Goal: Task Accomplishment & Management: Manage account settings

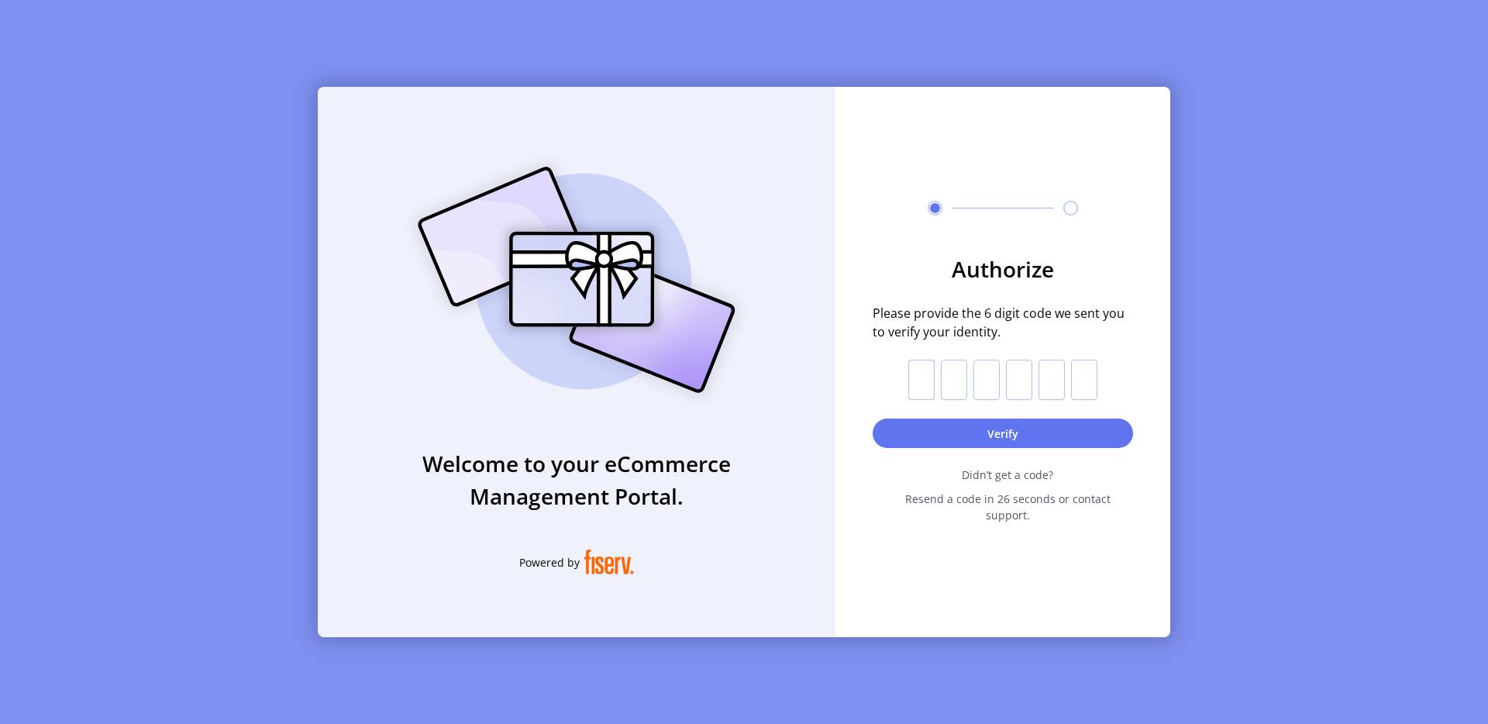
click at [924, 387] on input "text" at bounding box center [921, 380] width 26 height 40
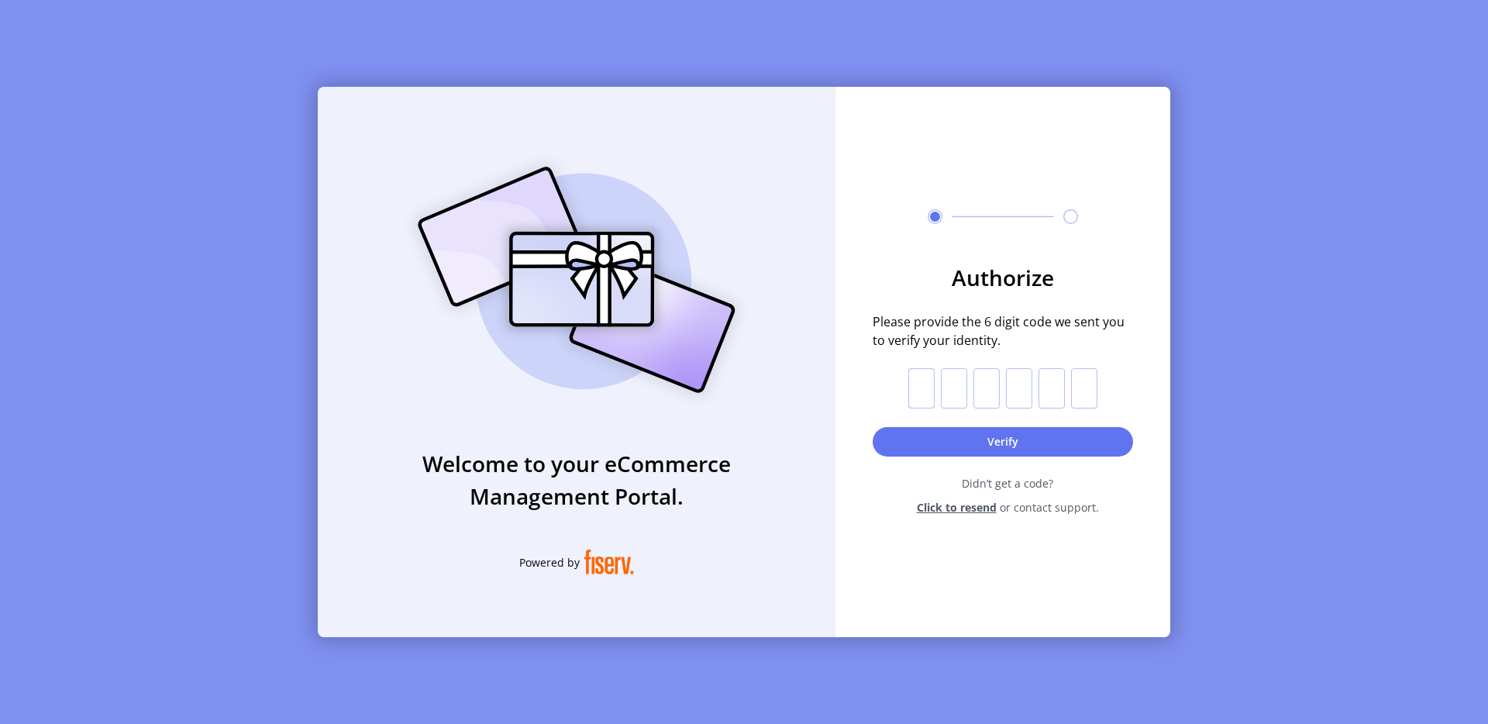
paste input "*"
type input "*"
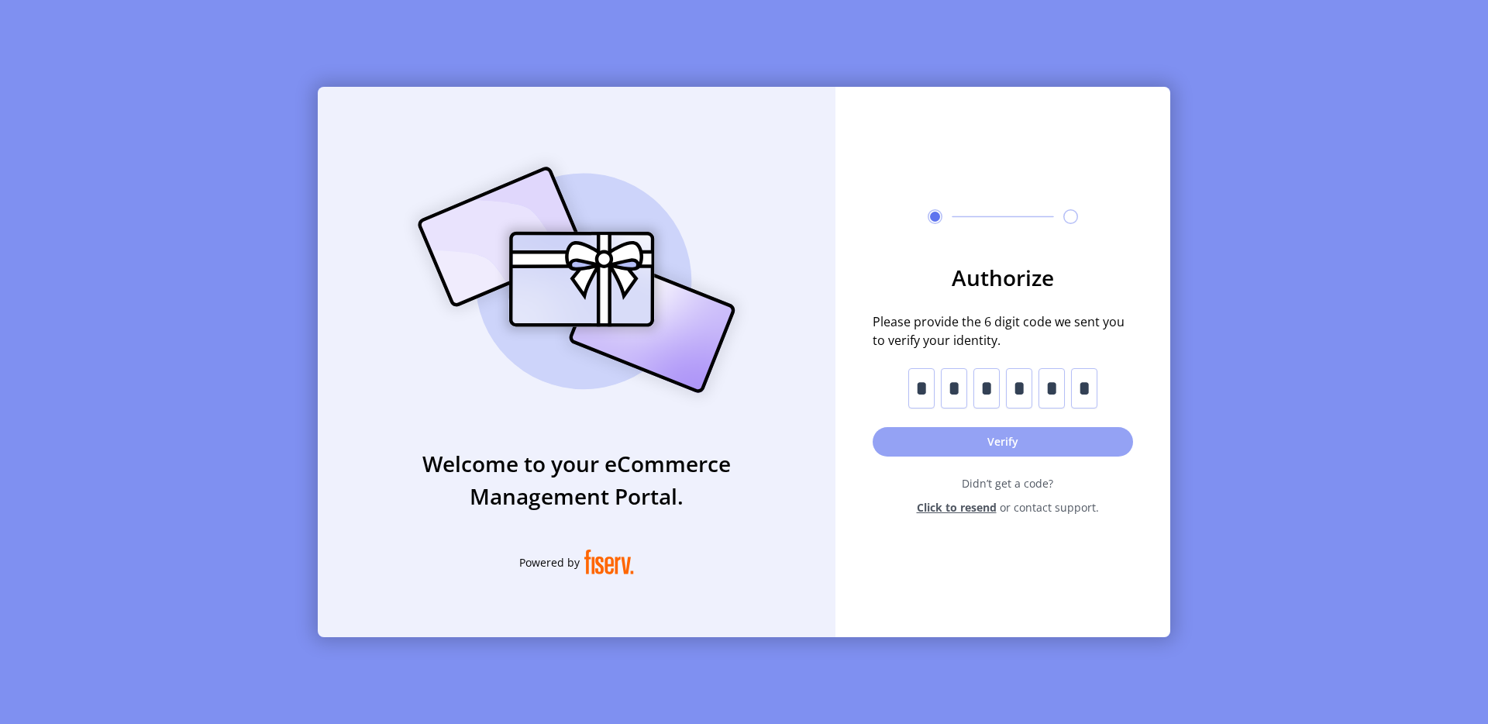
click at [1002, 443] on button "Verify" at bounding box center [1003, 441] width 260 height 29
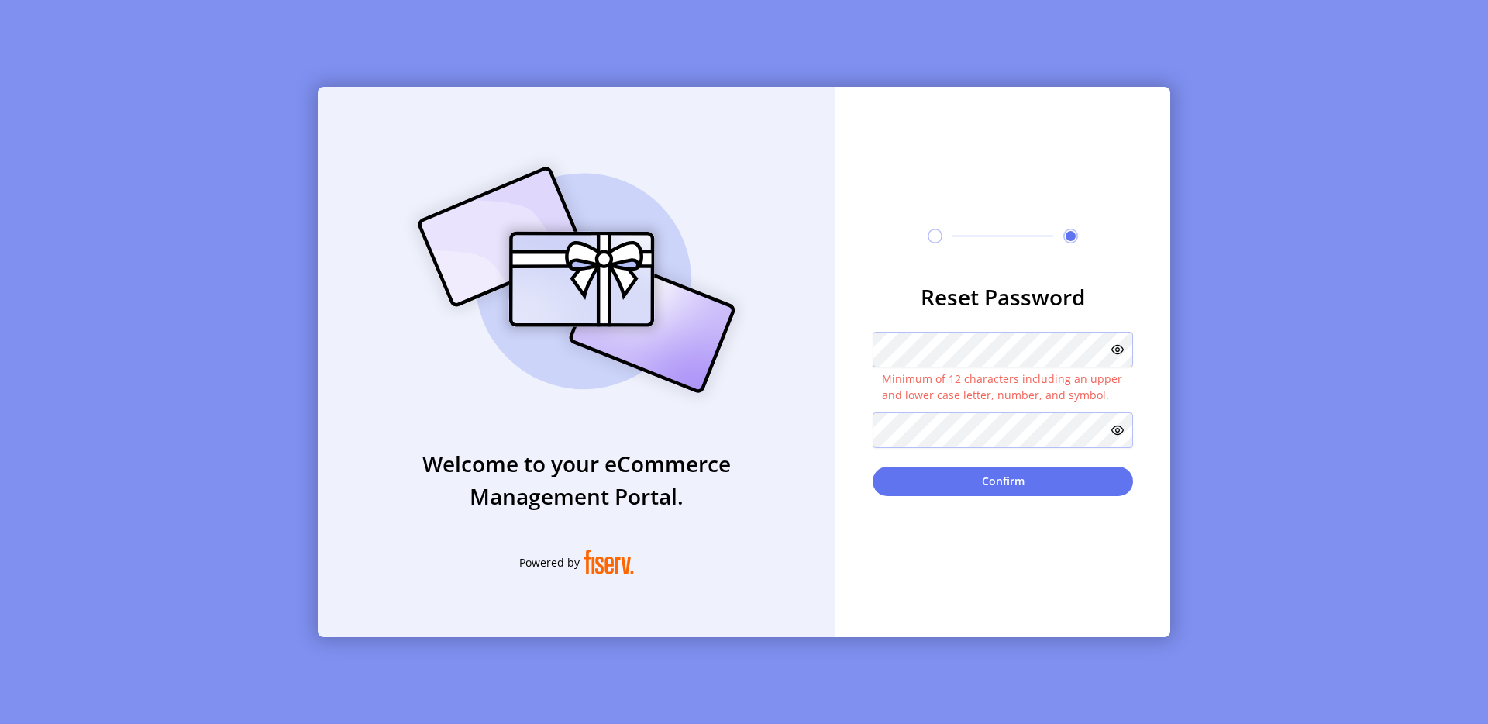
click at [905, 568] on div "Reset Password Minimum of 12 characters including an upper and lower case lette…" at bounding box center [1003, 362] width 335 height 550
click at [996, 480] on button "Confirm" at bounding box center [1003, 481] width 260 height 29
click at [1122, 349] on icon at bounding box center [1118, 349] width 12 height 12
click at [1122, 349] on icon at bounding box center [1114, 349] width 19 height 19
click at [823, 341] on div "Welcome to your eCommerce Management Portal. Powered by Reset Password Minimum …" at bounding box center [744, 362] width 853 height 550
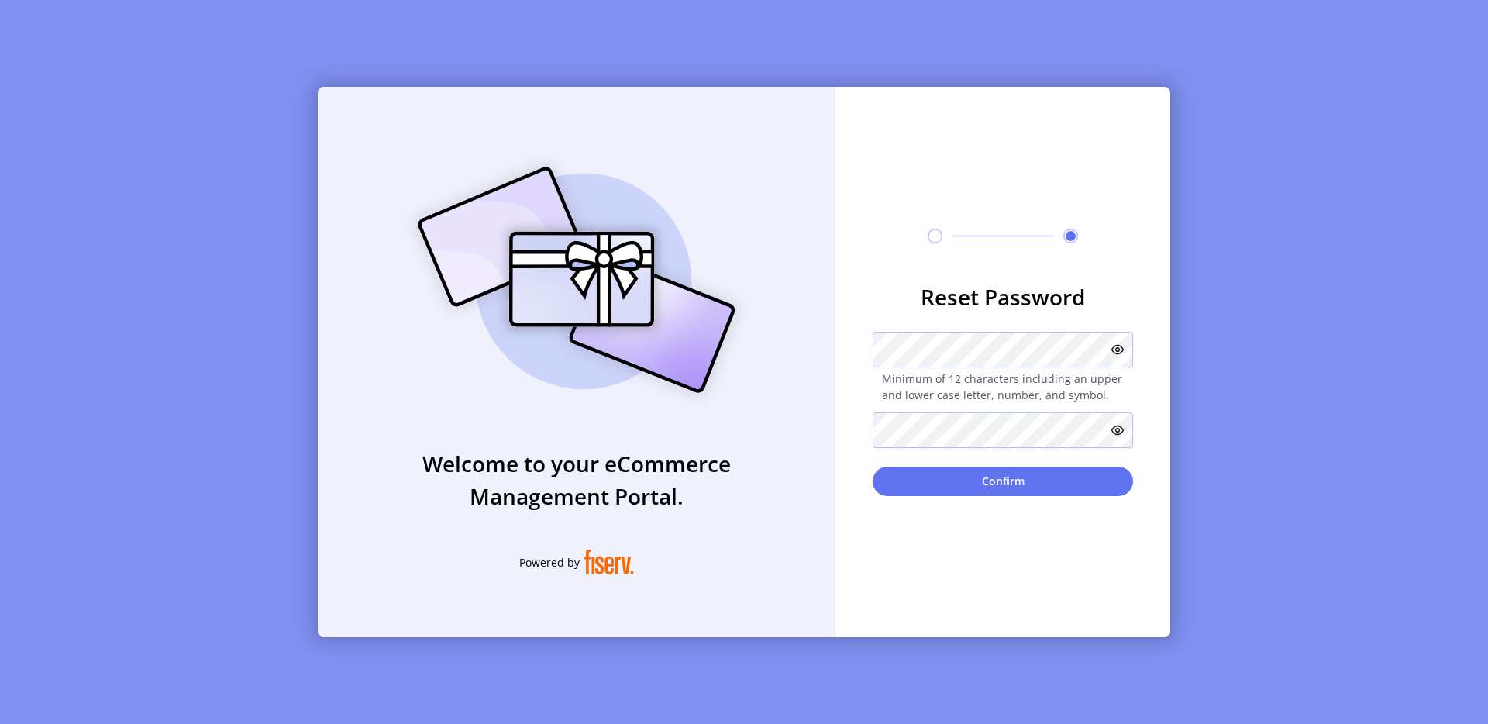
click at [872, 525] on div "Reset Password Minimum of 12 characters including an upper and lower case lette…" at bounding box center [1003, 362] width 335 height 550
click at [934, 486] on button "Confirm" at bounding box center [1003, 481] width 260 height 29
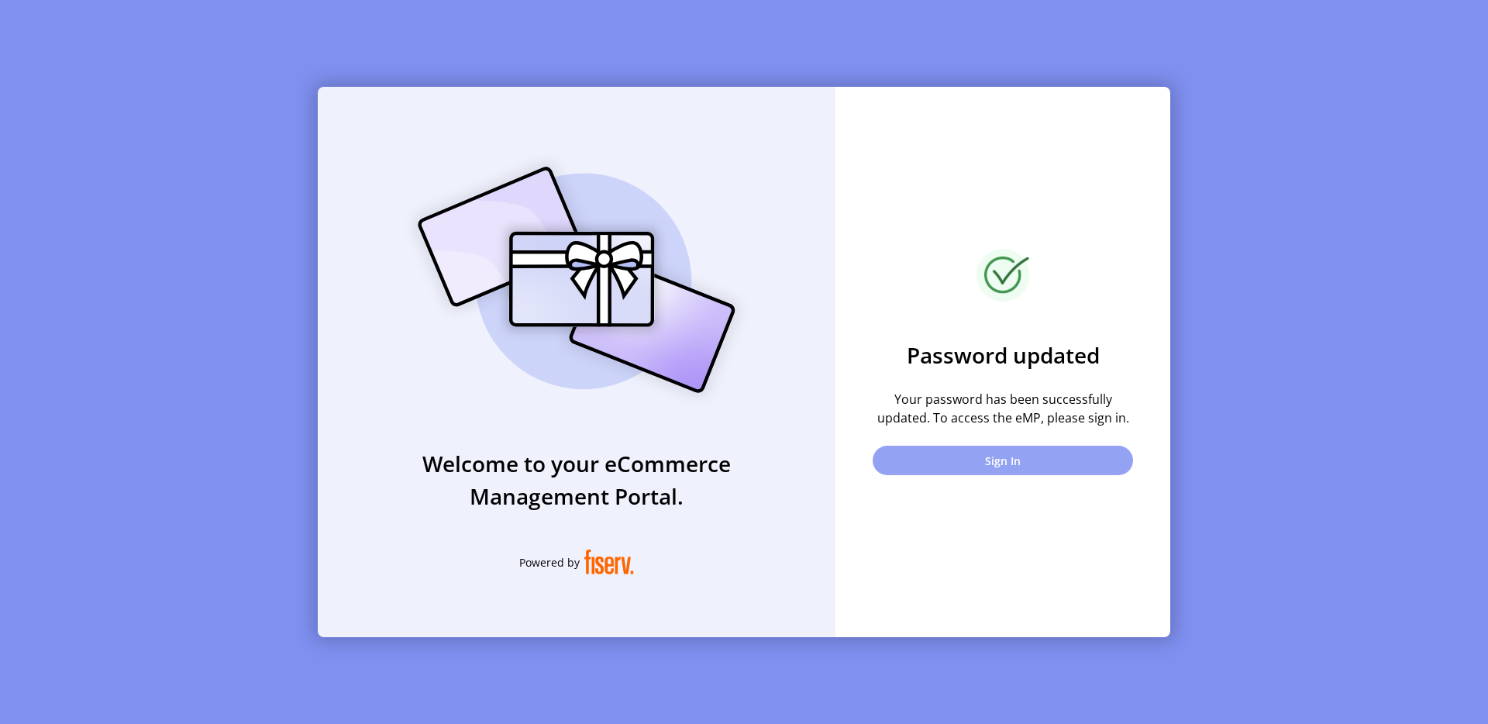
click at [1003, 464] on button "Sign In" at bounding box center [1003, 460] width 260 height 29
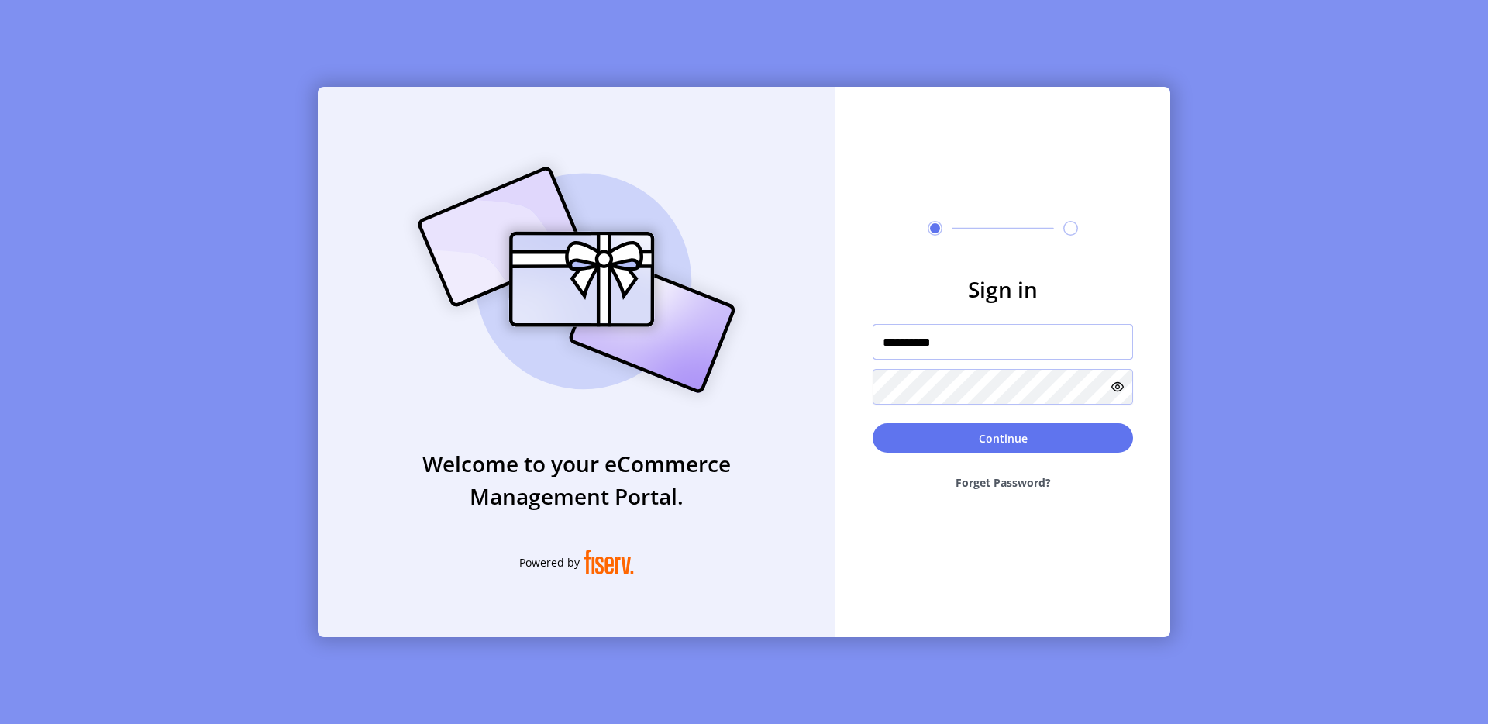
click at [957, 341] on input "**********" at bounding box center [1003, 342] width 260 height 36
drag, startPoint x: 967, startPoint y: 341, endPoint x: 763, endPoint y: 330, distance: 204.2
click at [765, 326] on div "**********" at bounding box center [744, 362] width 853 height 550
paste input "*"
type input "**********"
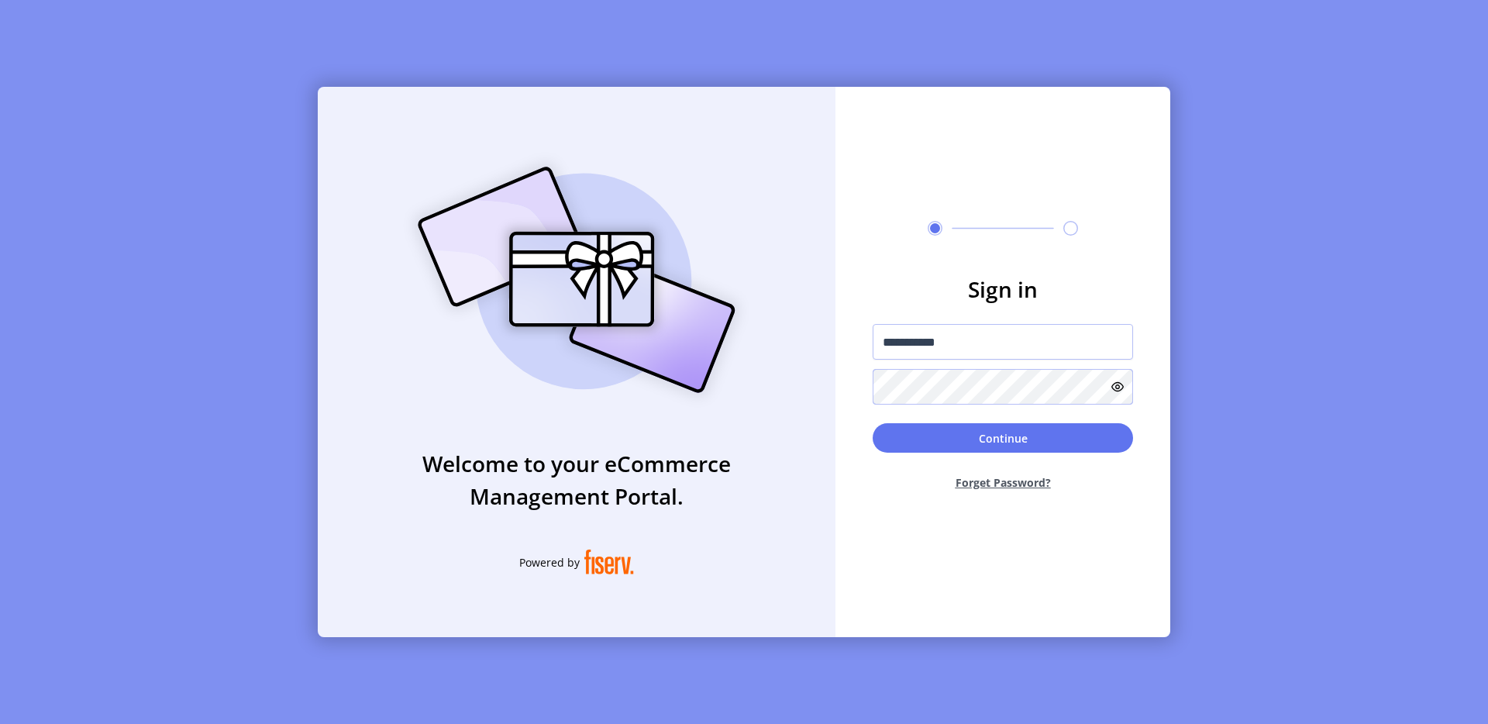
click at [776, 372] on div "**********" at bounding box center [744, 362] width 853 height 550
click at [866, 490] on form "**********" at bounding box center [1003, 388] width 335 height 230
click at [927, 443] on button "Continue" at bounding box center [1003, 437] width 260 height 29
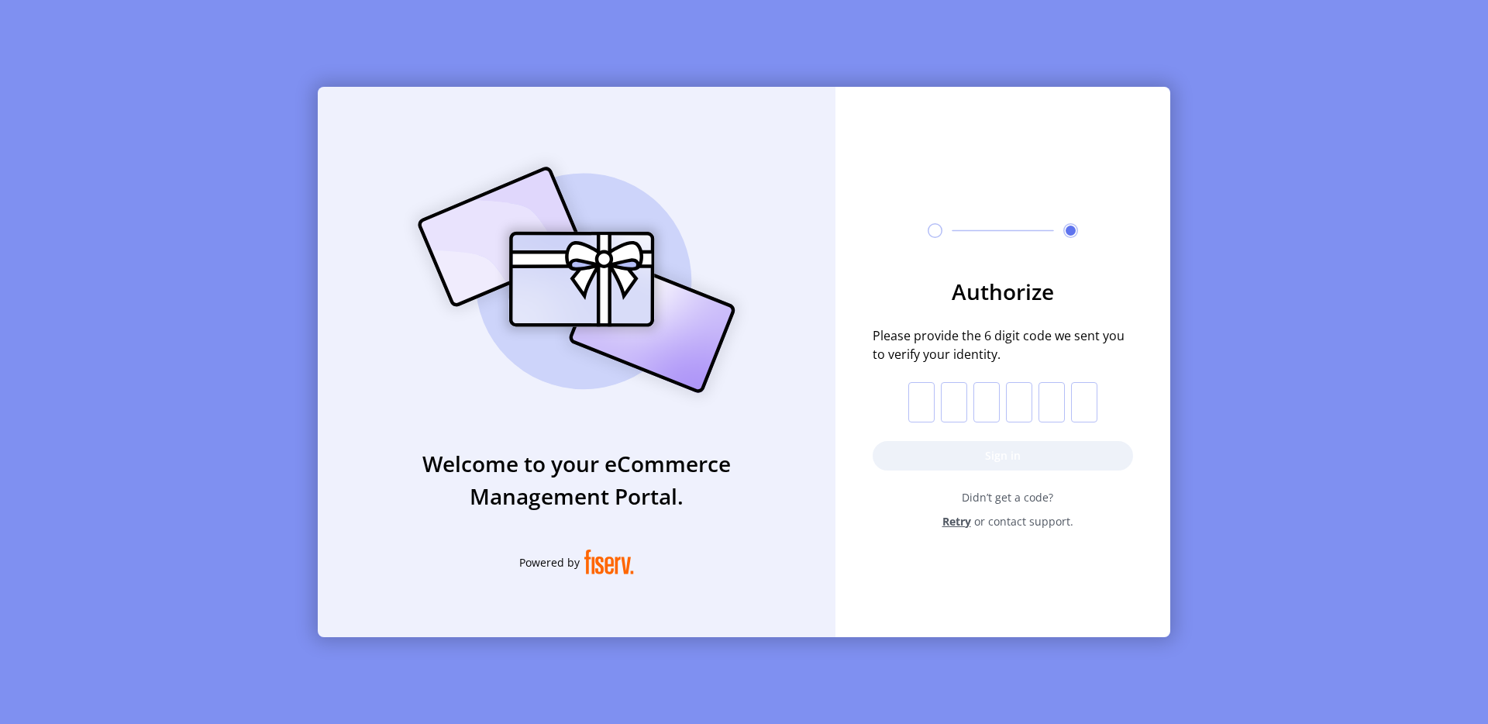
click at [927, 410] on input "text" at bounding box center [921, 402] width 26 height 40
paste input "*"
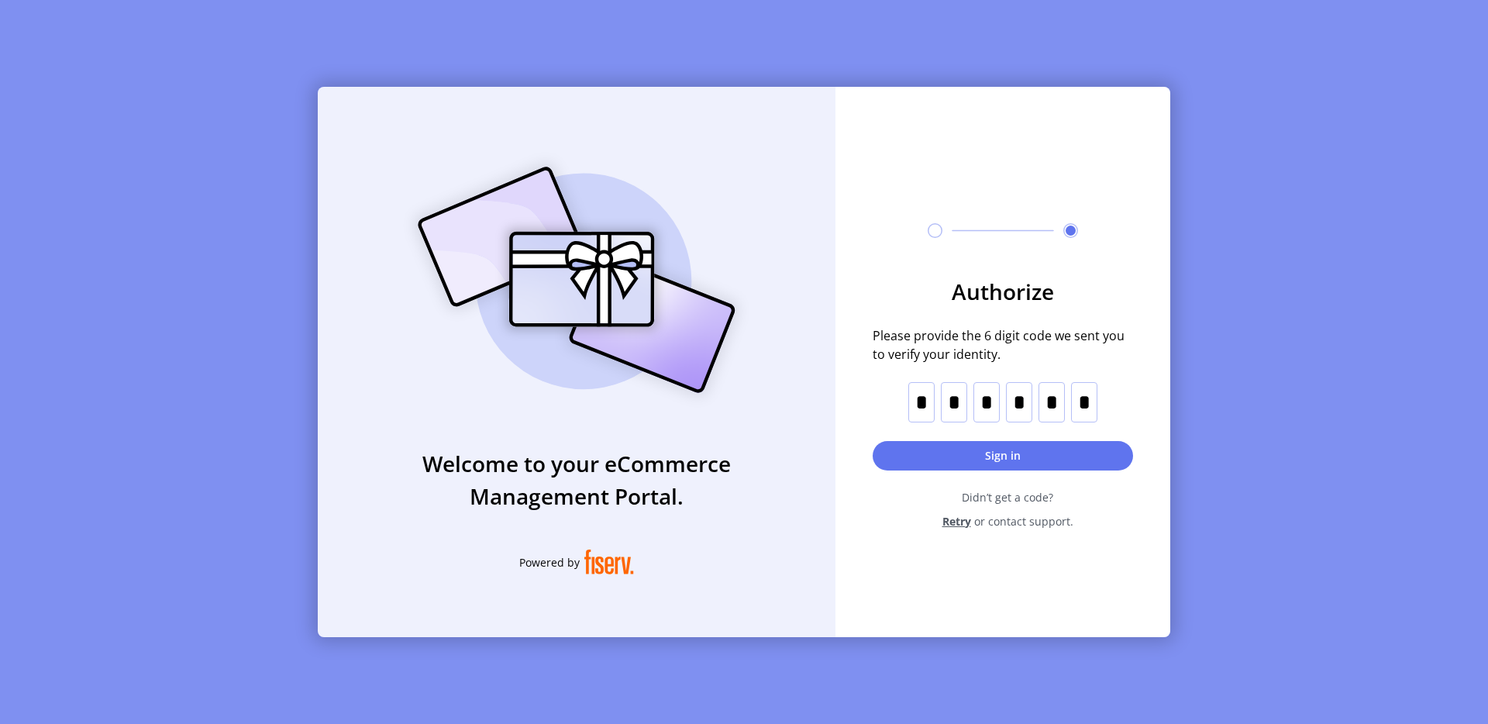
type input "*"
click at [988, 447] on button "Sign in" at bounding box center [1003, 455] width 260 height 29
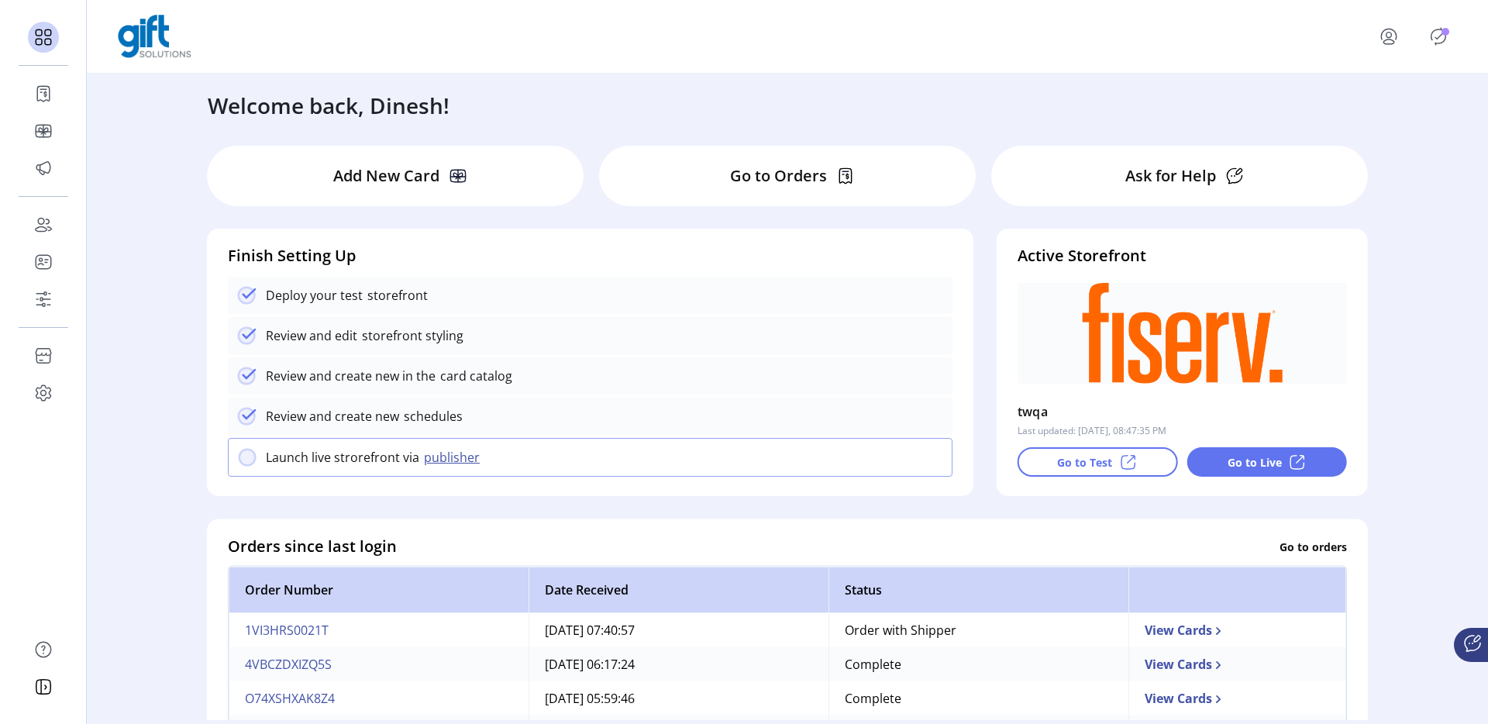
click at [1387, 40] on icon "menu" at bounding box center [1389, 36] width 25 height 25
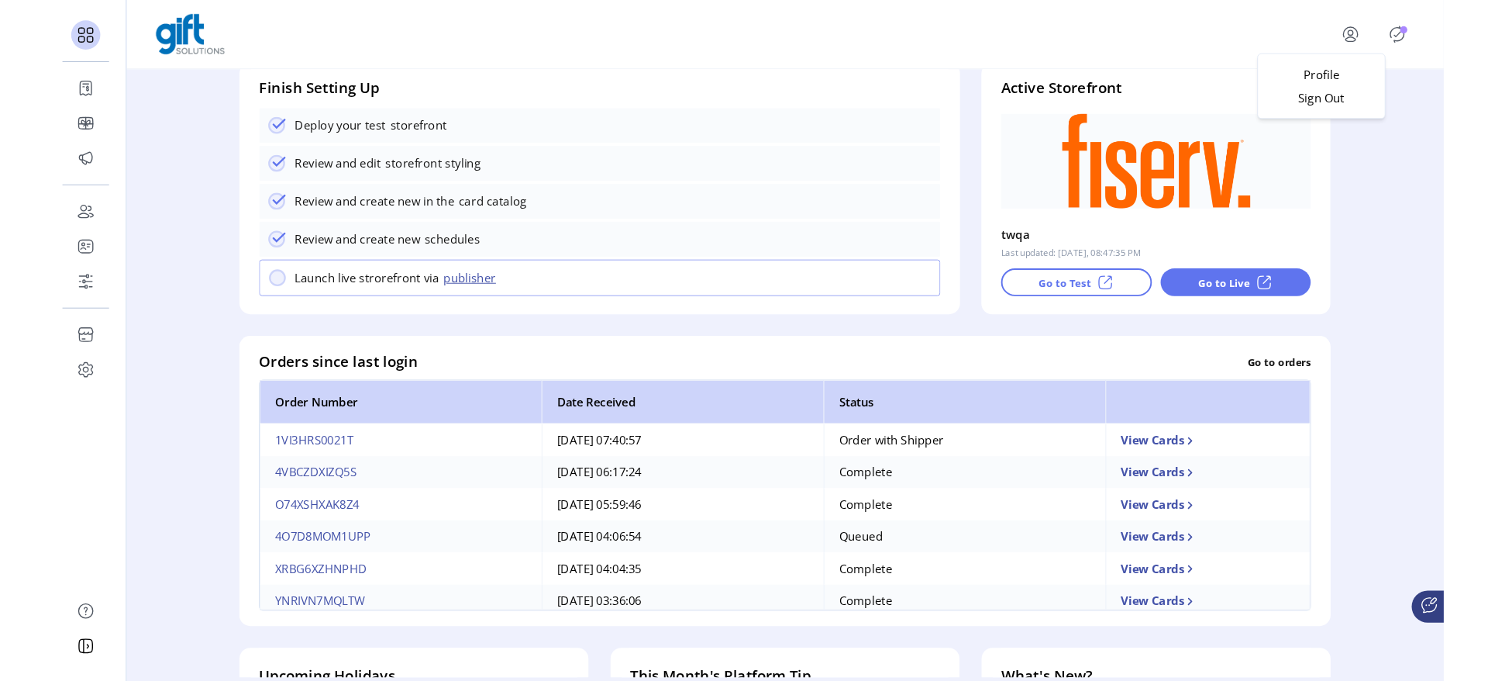
scroll to position [170, 0]
